Goal: Information Seeking & Learning: Learn about a topic

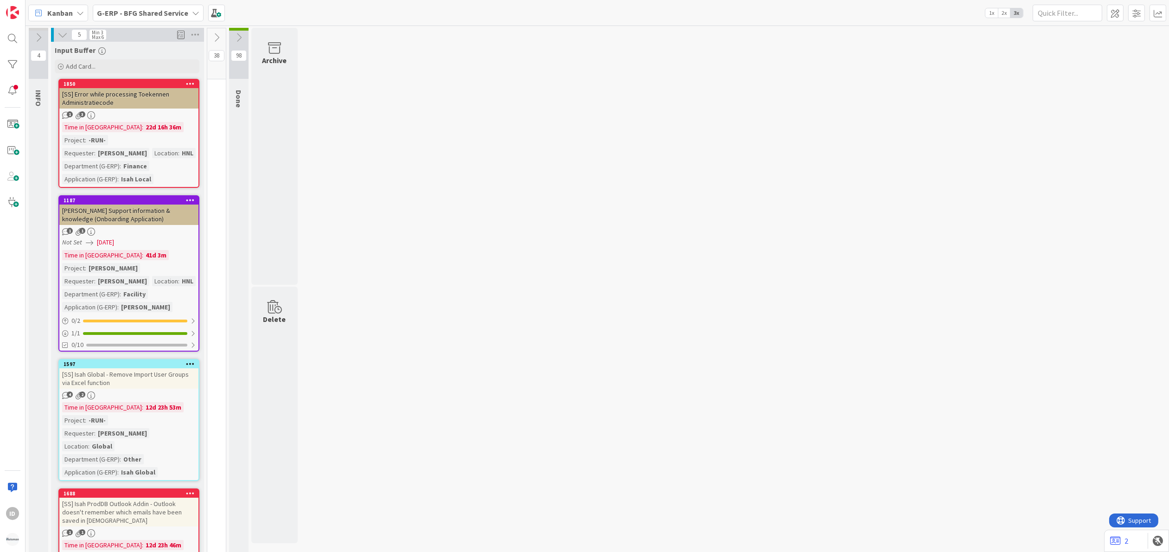
click at [35, 36] on icon at bounding box center [38, 37] width 10 height 10
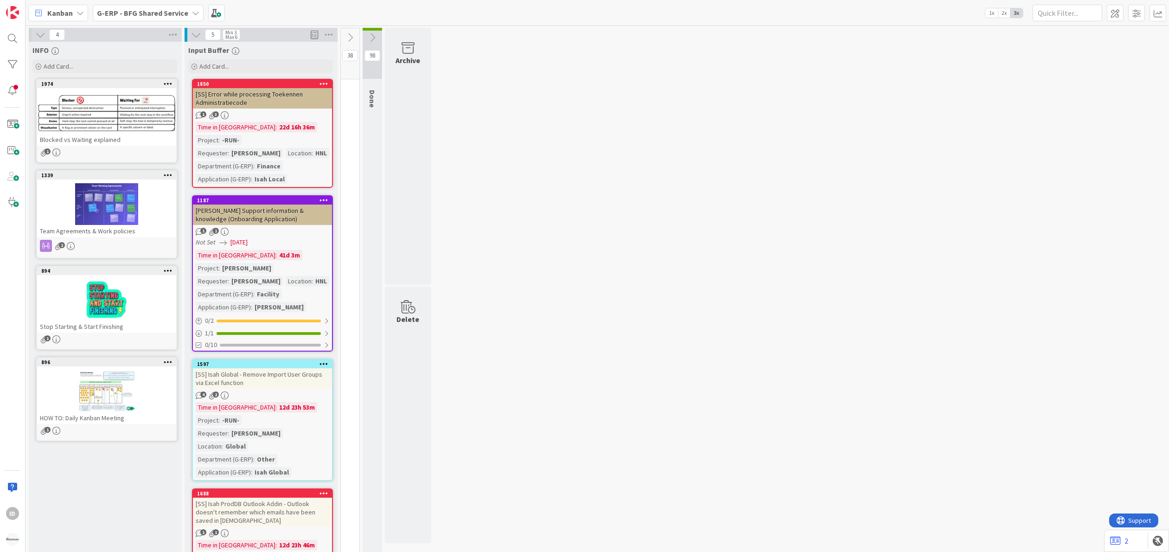
click at [39, 34] on icon at bounding box center [40, 35] width 10 height 10
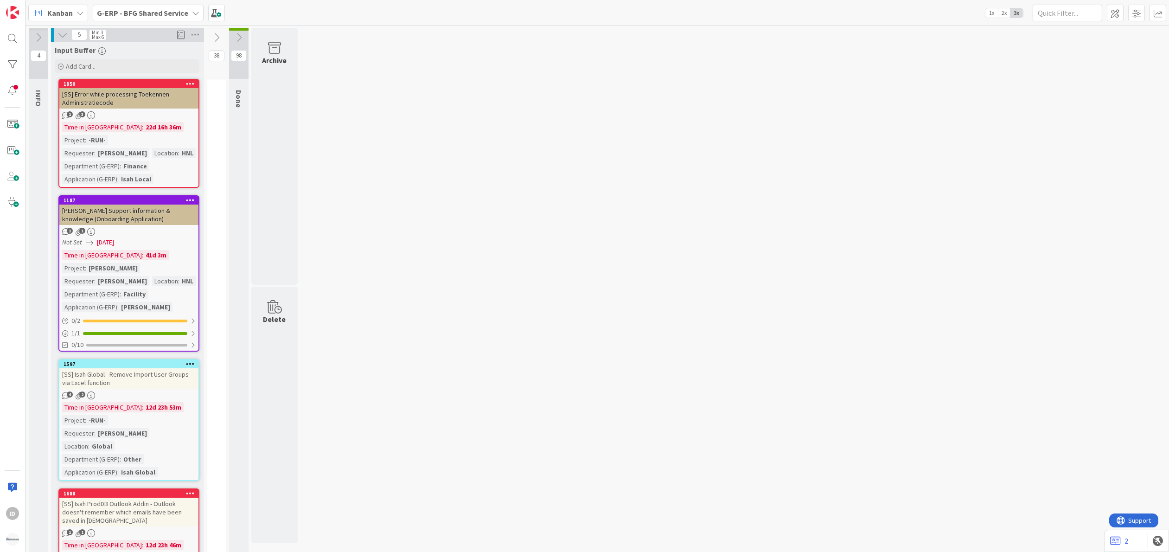
click at [60, 36] on icon at bounding box center [63, 35] width 10 height 10
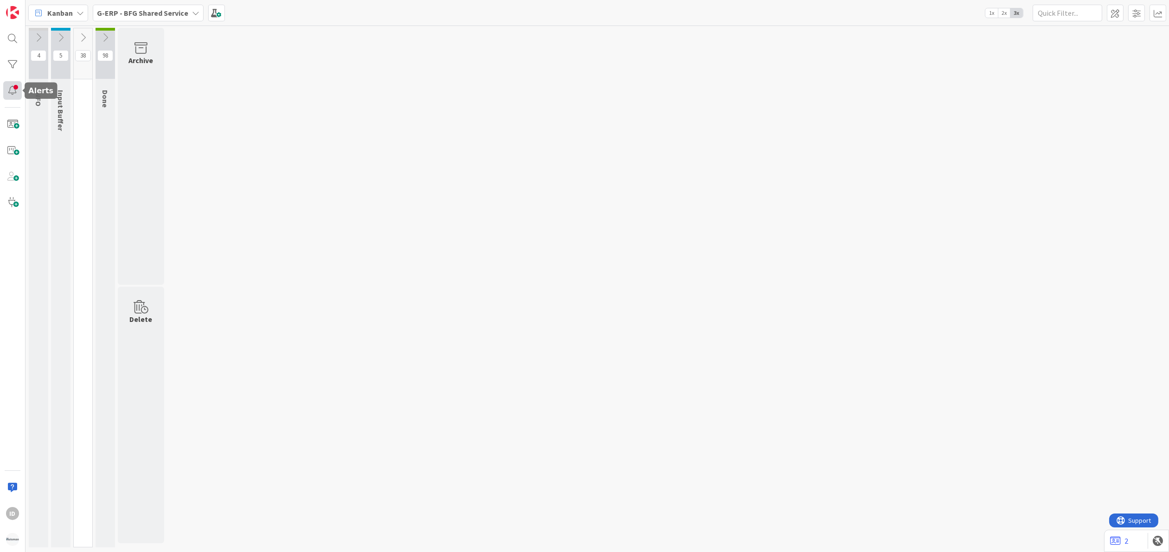
click at [6, 94] on div at bounding box center [12, 90] width 19 height 19
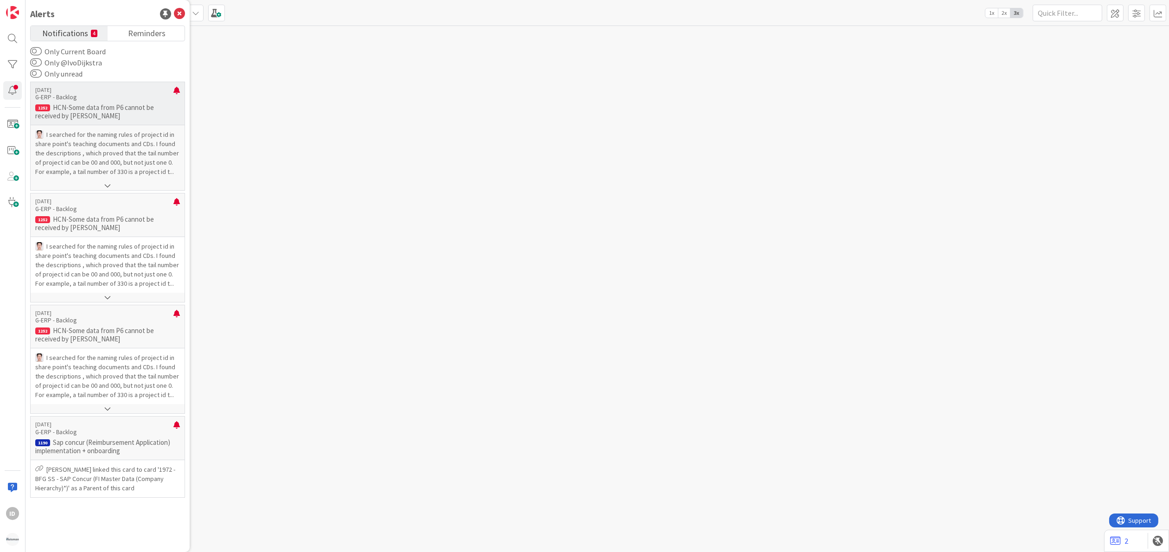
click at [90, 151] on p "I searched for the naming rules of project id in share point's teaching documen…" at bounding box center [107, 153] width 145 height 46
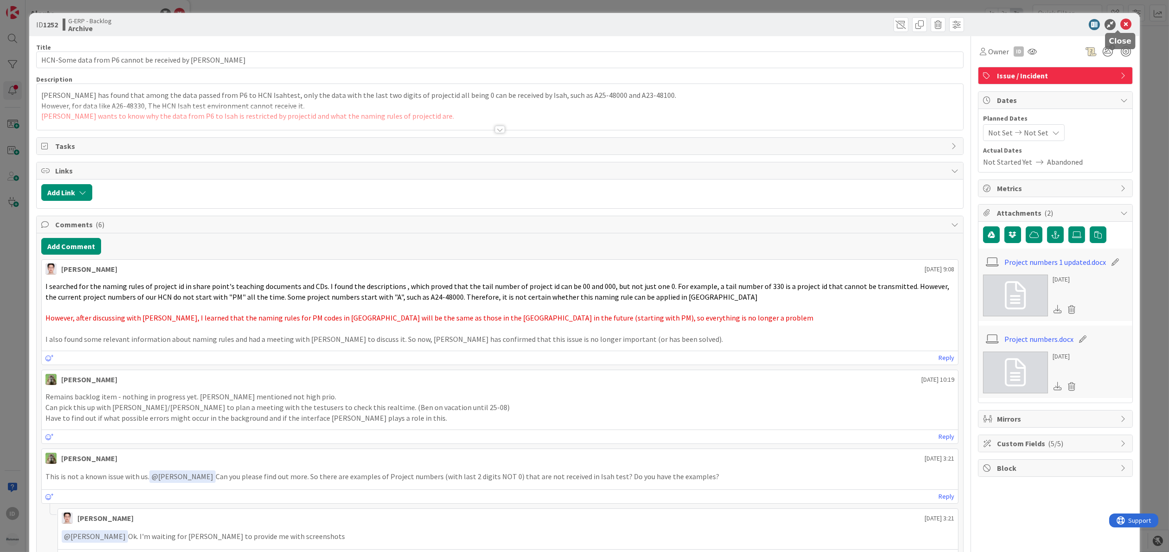
click at [1121, 25] on icon at bounding box center [1125, 24] width 11 height 11
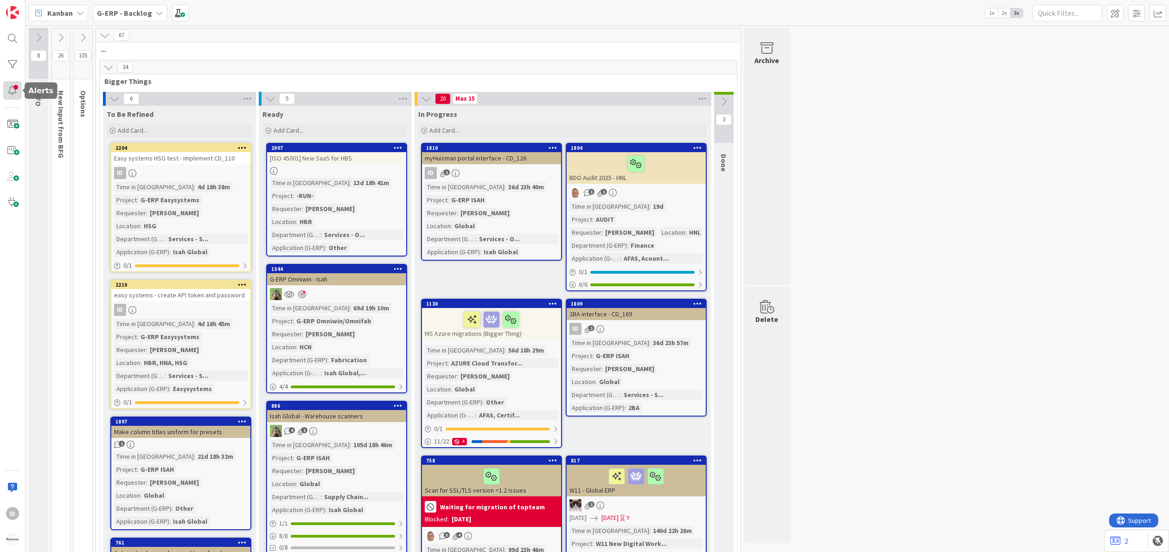
click at [11, 89] on div at bounding box center [12, 90] width 19 height 19
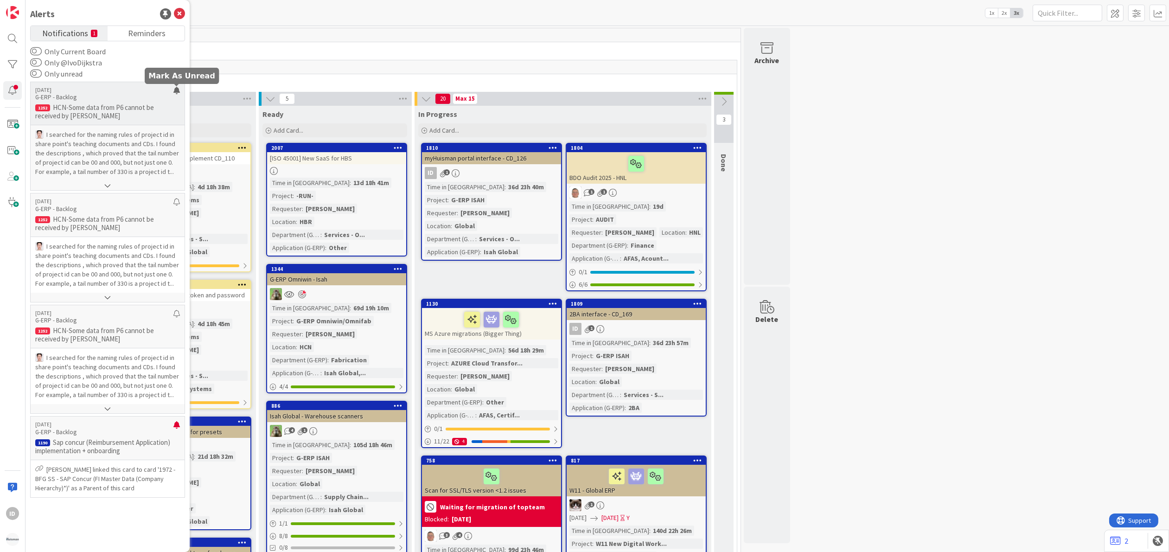
click at [177, 89] on div at bounding box center [176, 94] width 6 height 15
click at [177, 92] on div at bounding box center [176, 94] width 6 height 15
click at [113, 470] on p "[PERSON_NAME] linked this card to card '1972 - BFG SS - SAP Concur (FI Master D…" at bounding box center [107, 479] width 145 height 28
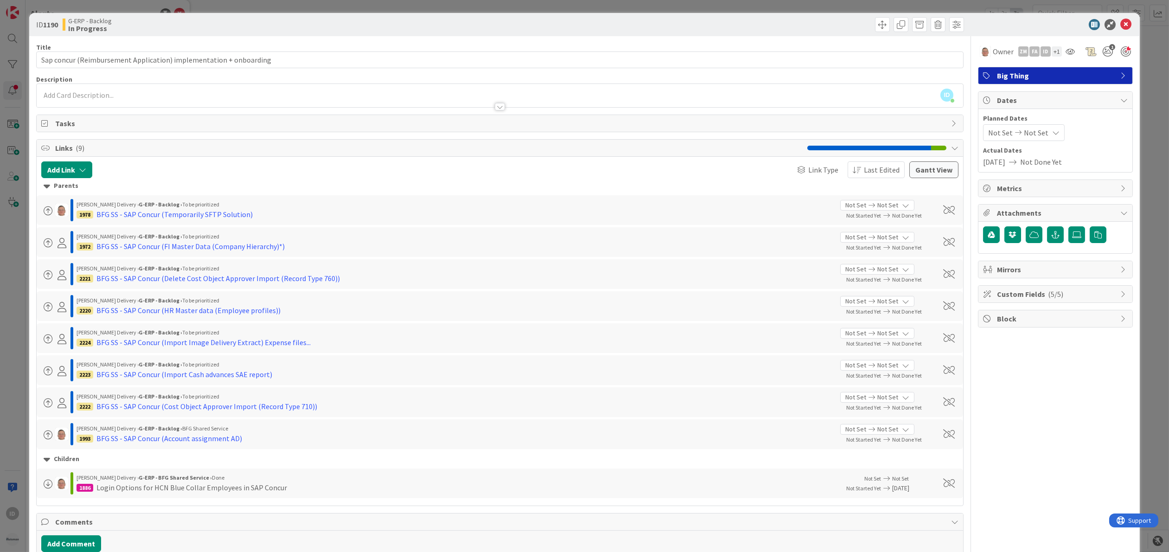
click at [499, 107] on div at bounding box center [500, 106] width 10 height 7
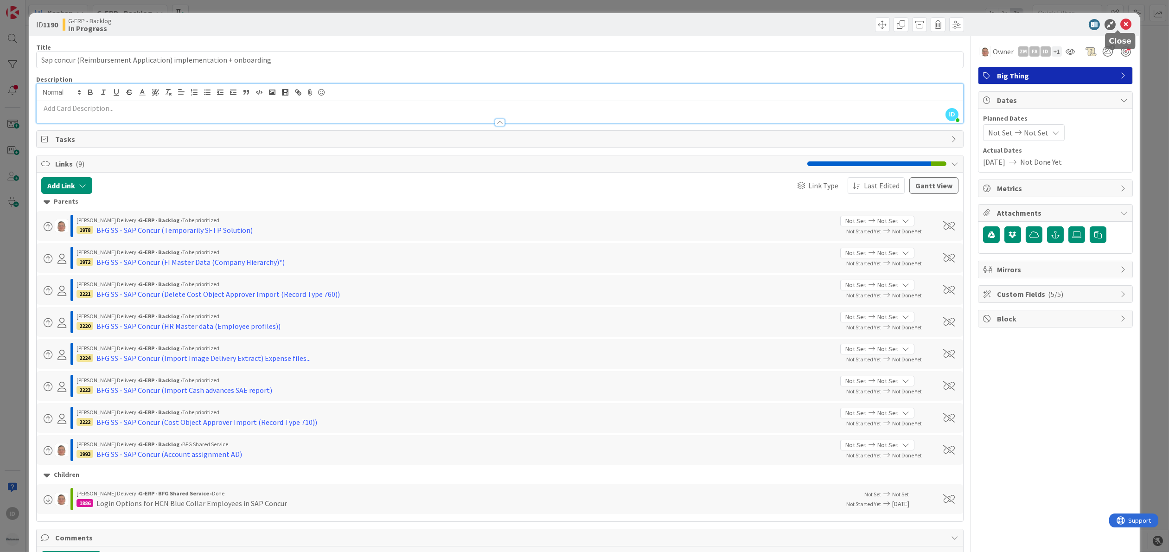
click at [1120, 26] on icon at bounding box center [1125, 24] width 11 height 11
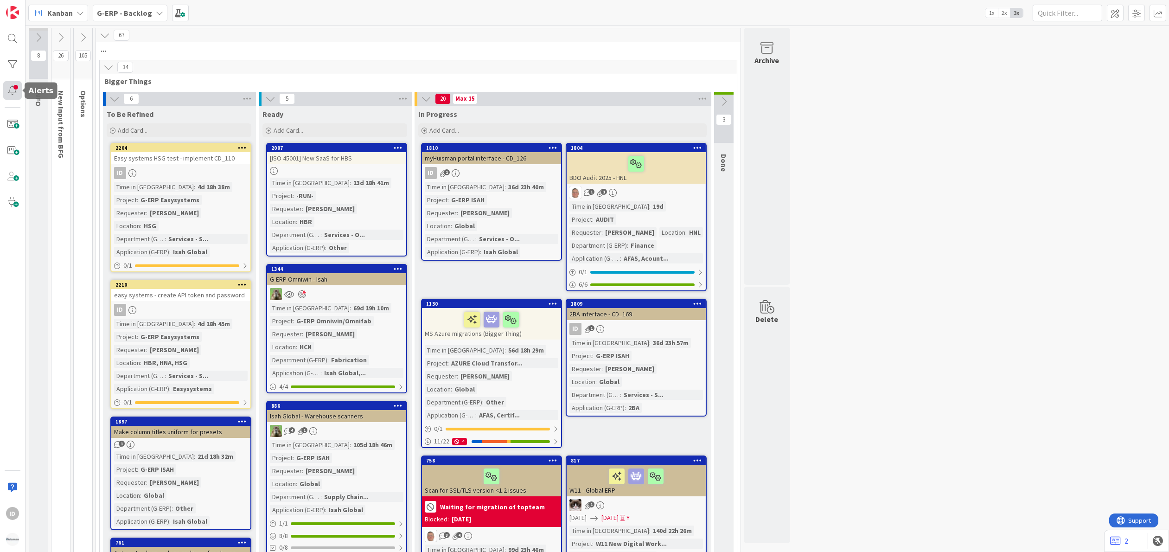
click at [17, 87] on div at bounding box center [12, 90] width 19 height 19
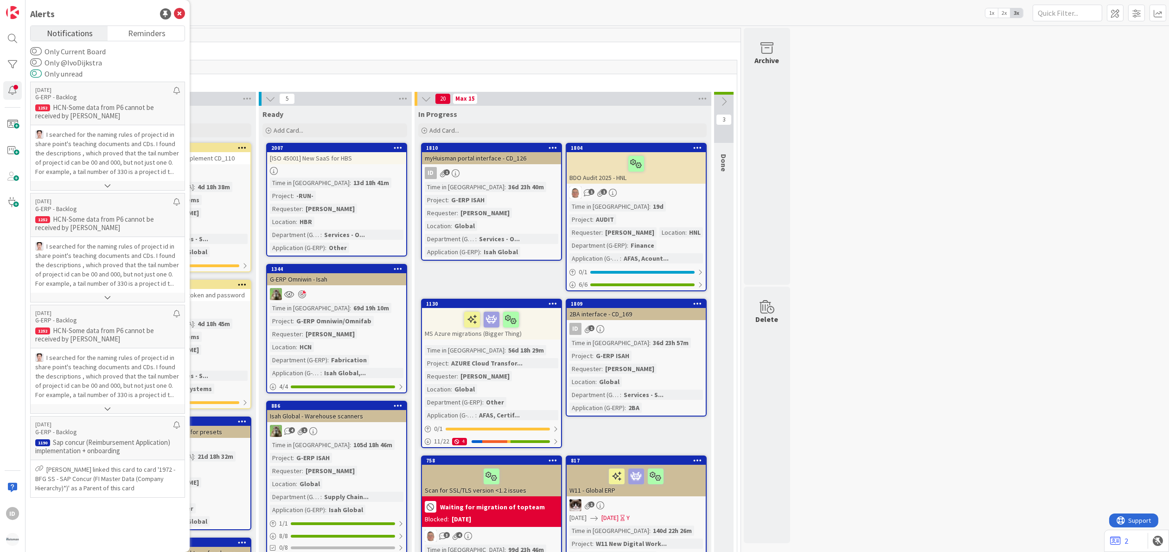
click at [40, 73] on button "Only unread" at bounding box center [36, 73] width 12 height 9
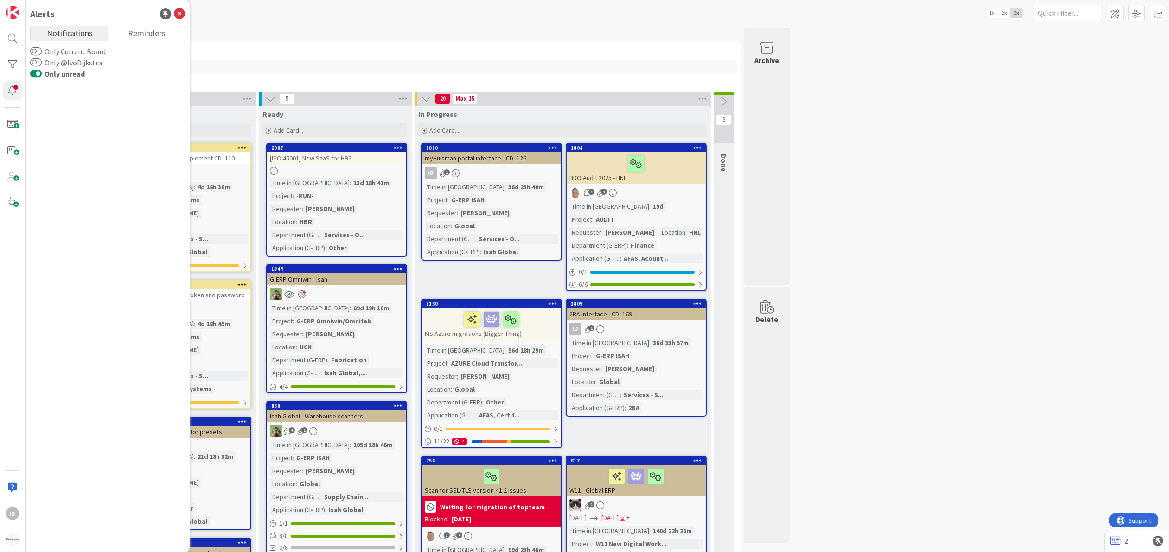
click at [40, 73] on button "Only unread" at bounding box center [36, 73] width 12 height 9
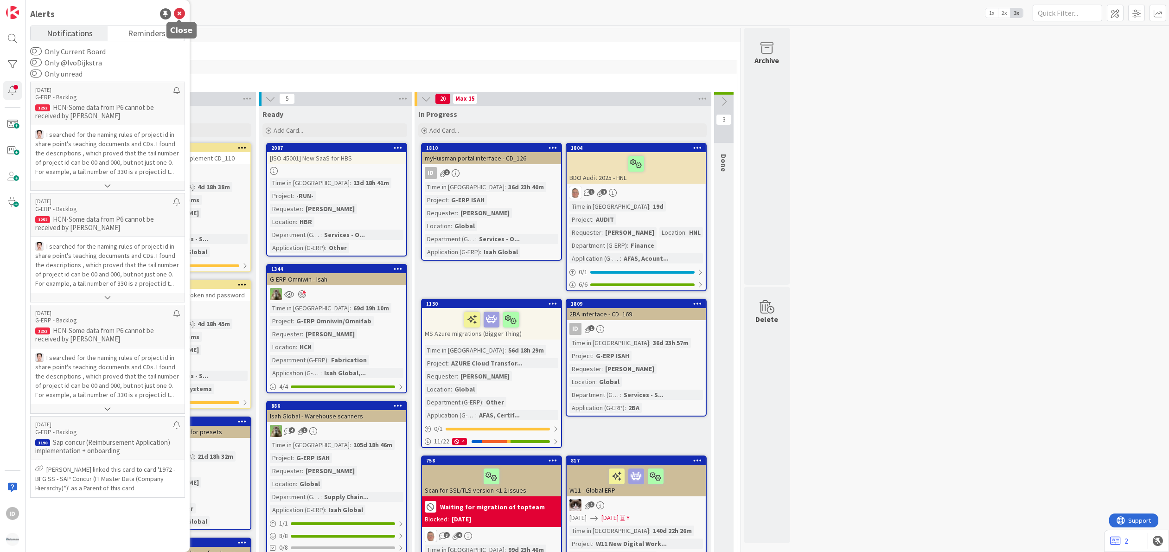
click at [185, 10] on icon at bounding box center [179, 13] width 11 height 11
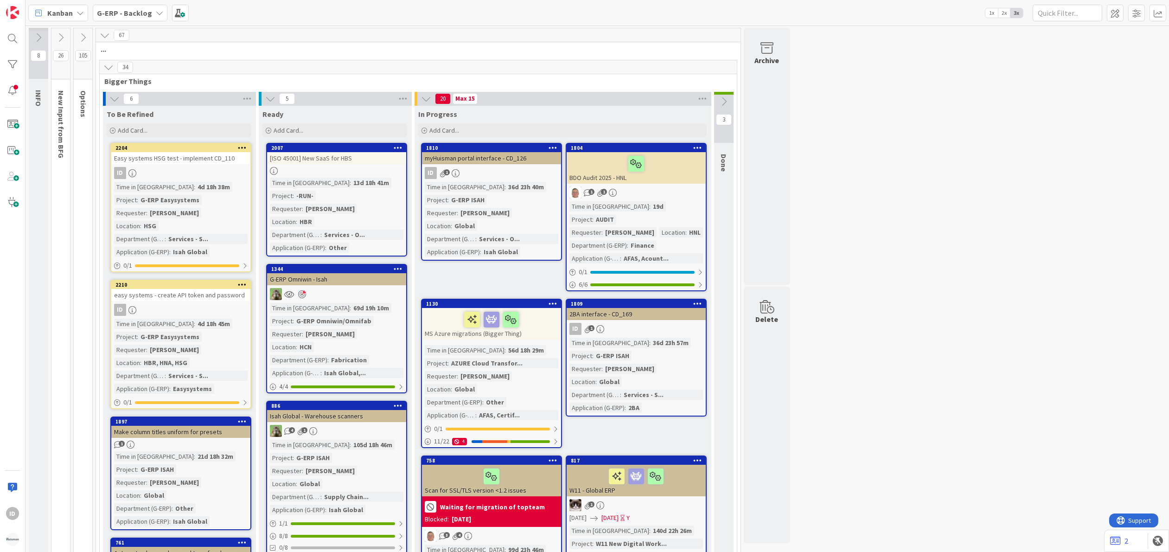
click at [147, 158] on div "Easy systems HSG test - implement CD_110" at bounding box center [180, 158] width 139 height 12
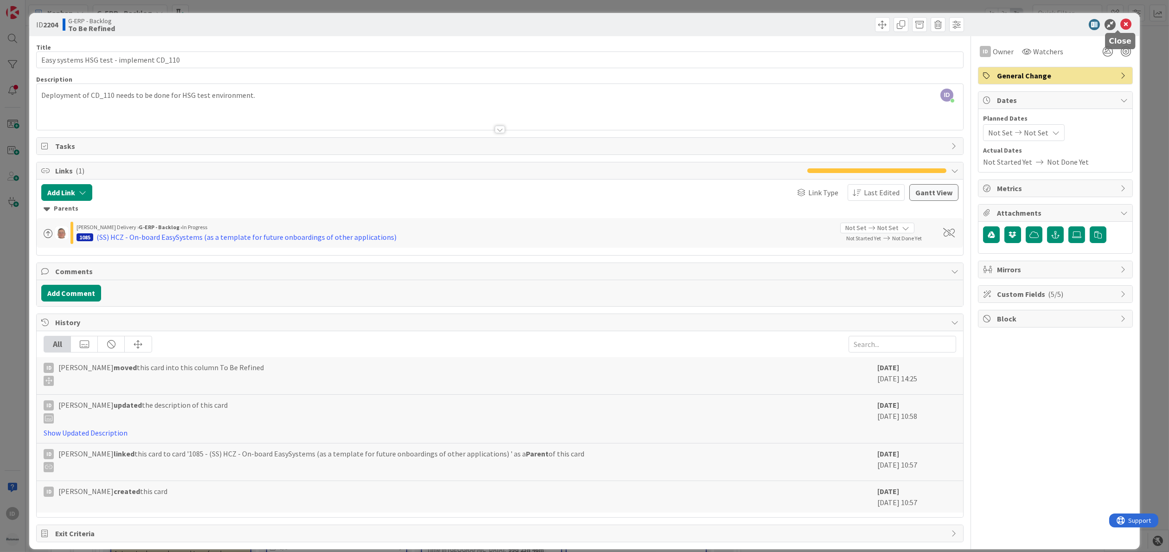
click at [1120, 24] on icon at bounding box center [1125, 24] width 11 height 11
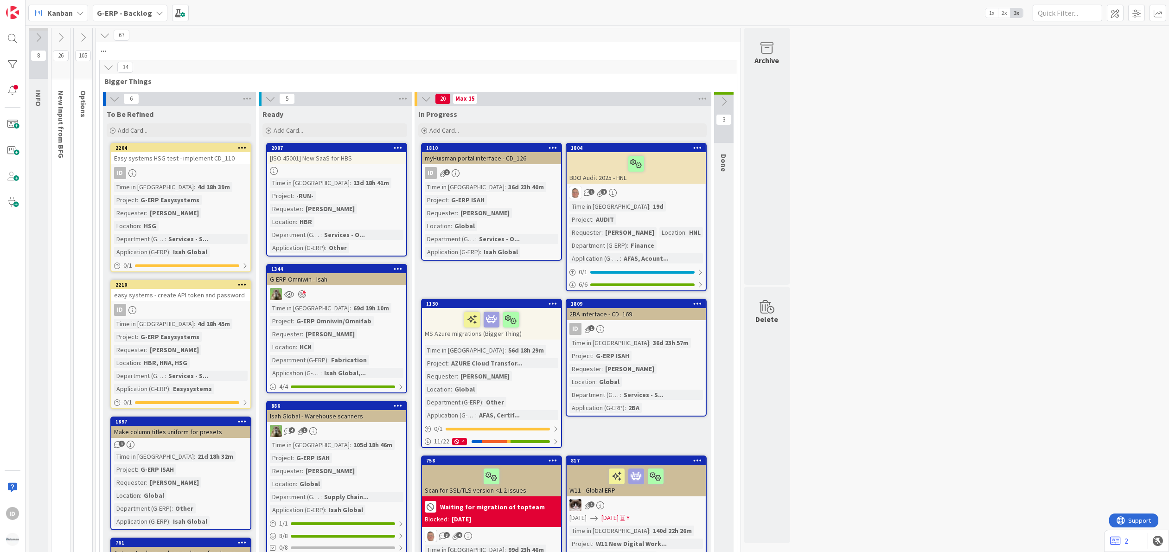
click at [520, 167] on div "ID 1" at bounding box center [491, 173] width 139 height 12
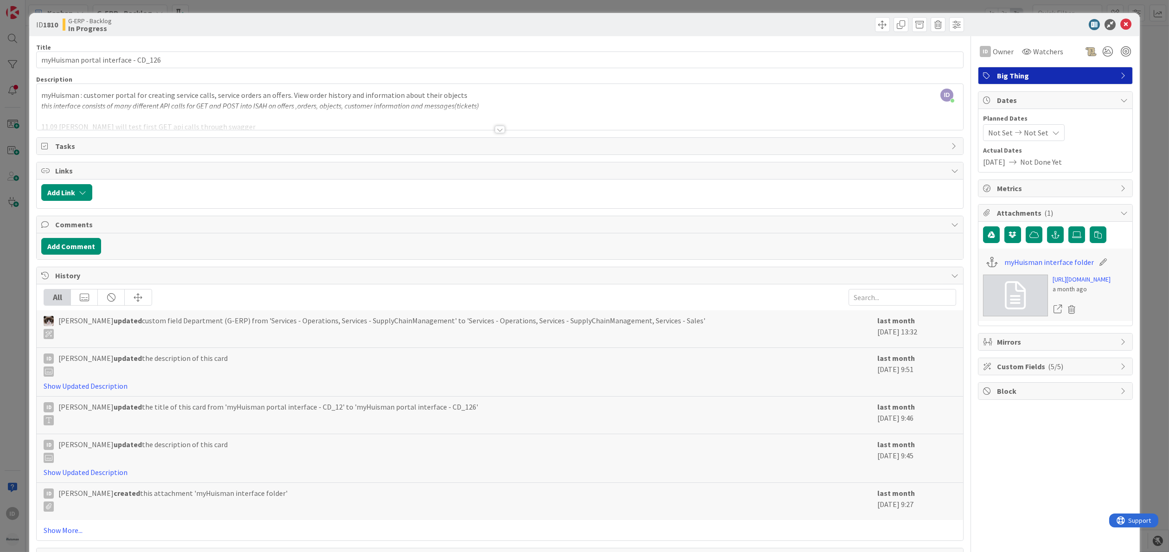
click at [505, 129] on div at bounding box center [500, 118] width 927 height 24
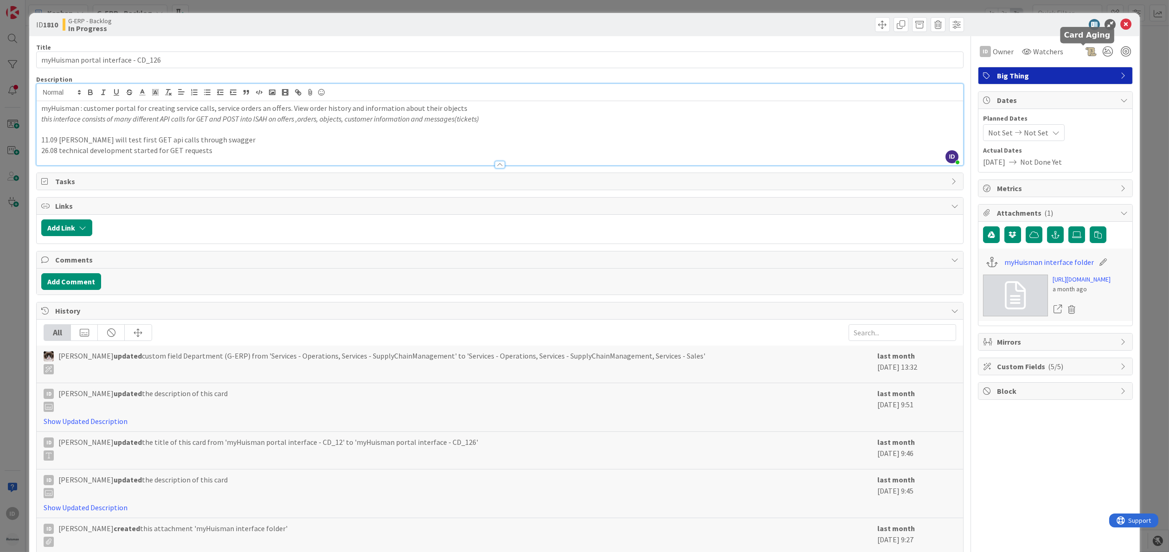
click at [1086, 49] on div at bounding box center [1091, 51] width 11 height 11
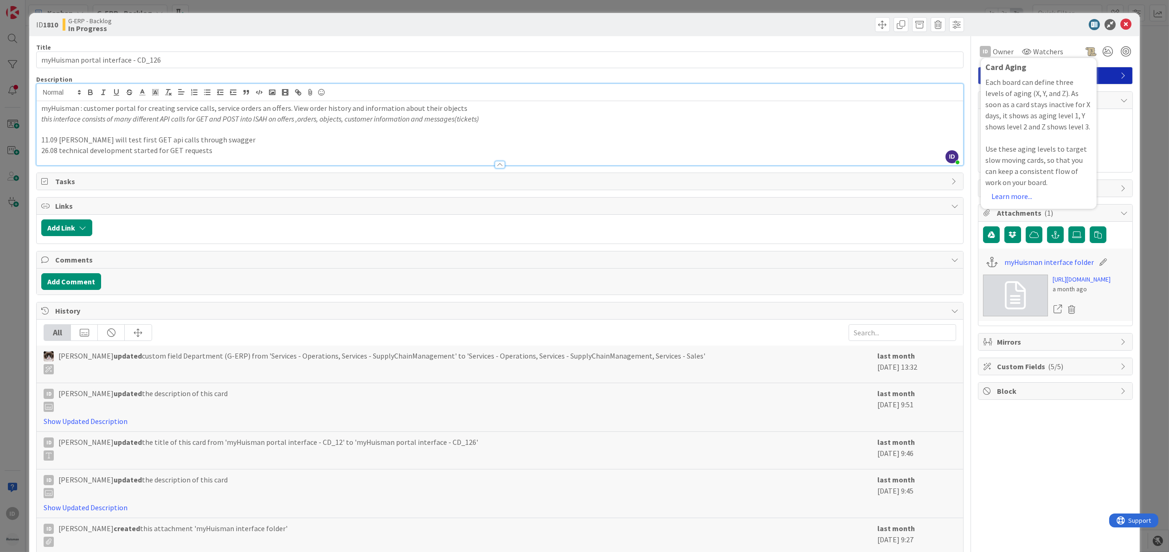
click at [1028, 24] on div at bounding box center [1051, 24] width 164 height 11
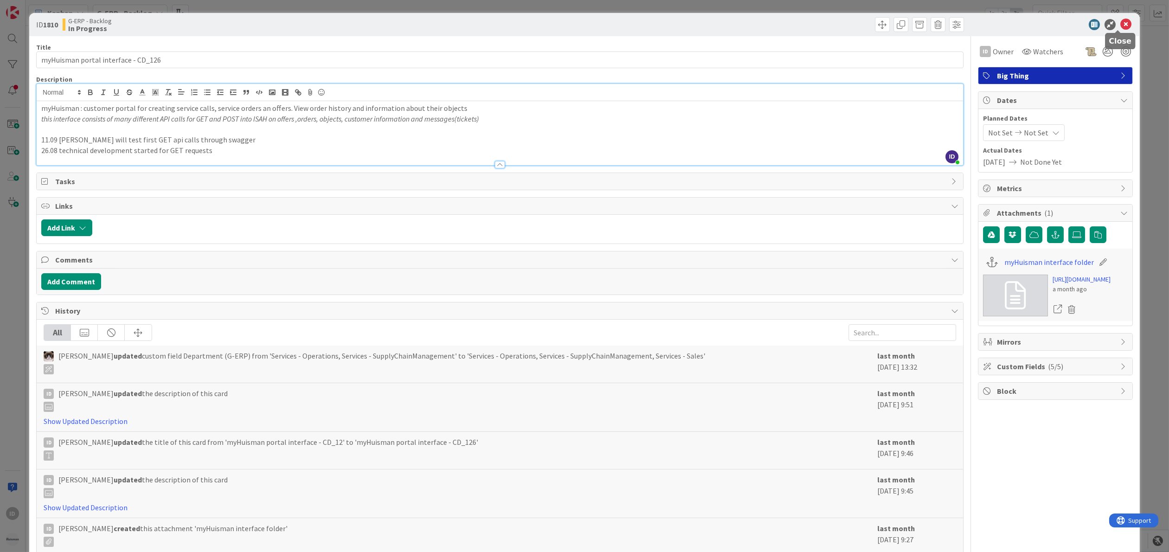
click at [1120, 28] on icon at bounding box center [1125, 24] width 11 height 11
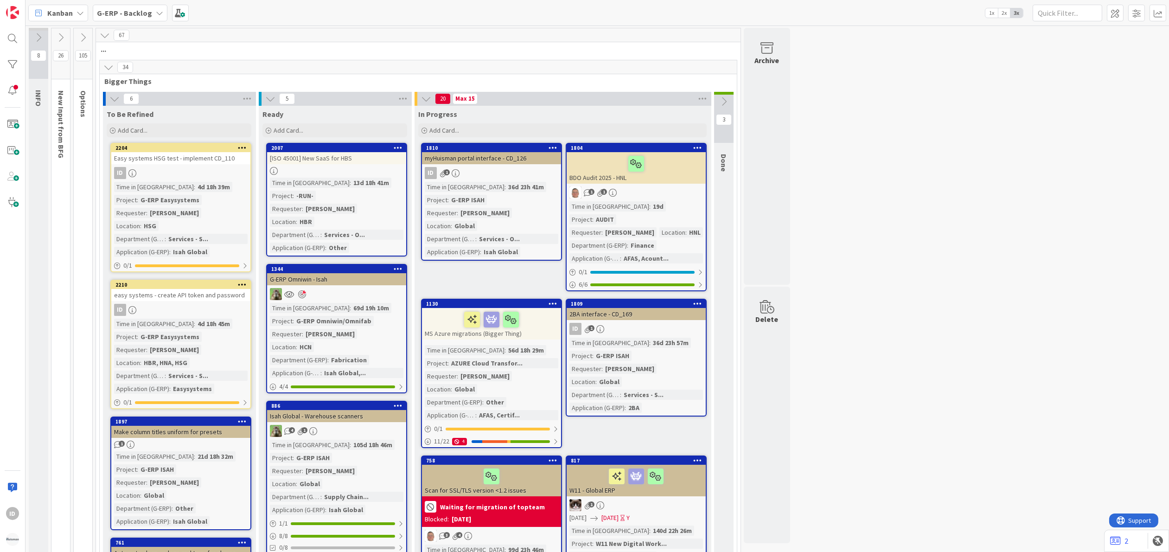
click at [659, 307] on div "1809 2BA interface - CD_169 ID 1 Time in [GEOGRAPHIC_DATA] : 36d 23h 57m Projec…" at bounding box center [636, 358] width 141 height 118
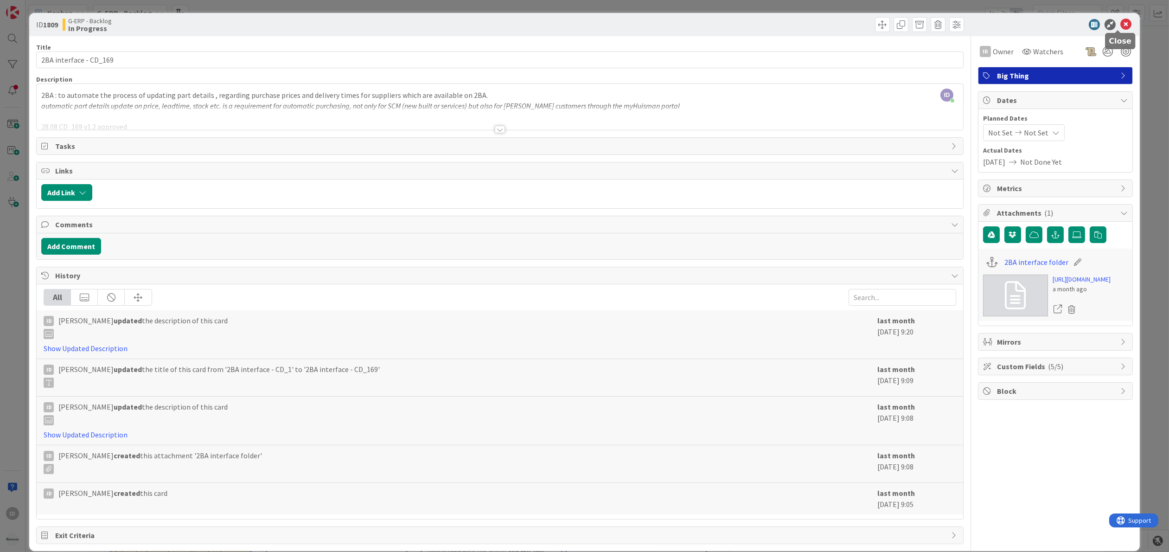
click at [1120, 26] on icon at bounding box center [1125, 24] width 11 height 11
